Goal: Information Seeking & Learning: Learn about a topic

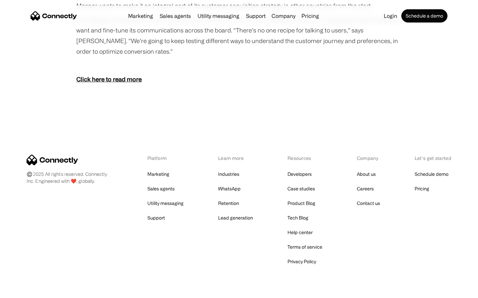
scroll to position [908, 0]
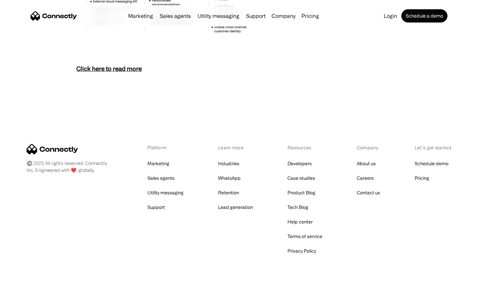
scroll to position [2876, 0]
